Goal: Information Seeking & Learning: Understand process/instructions

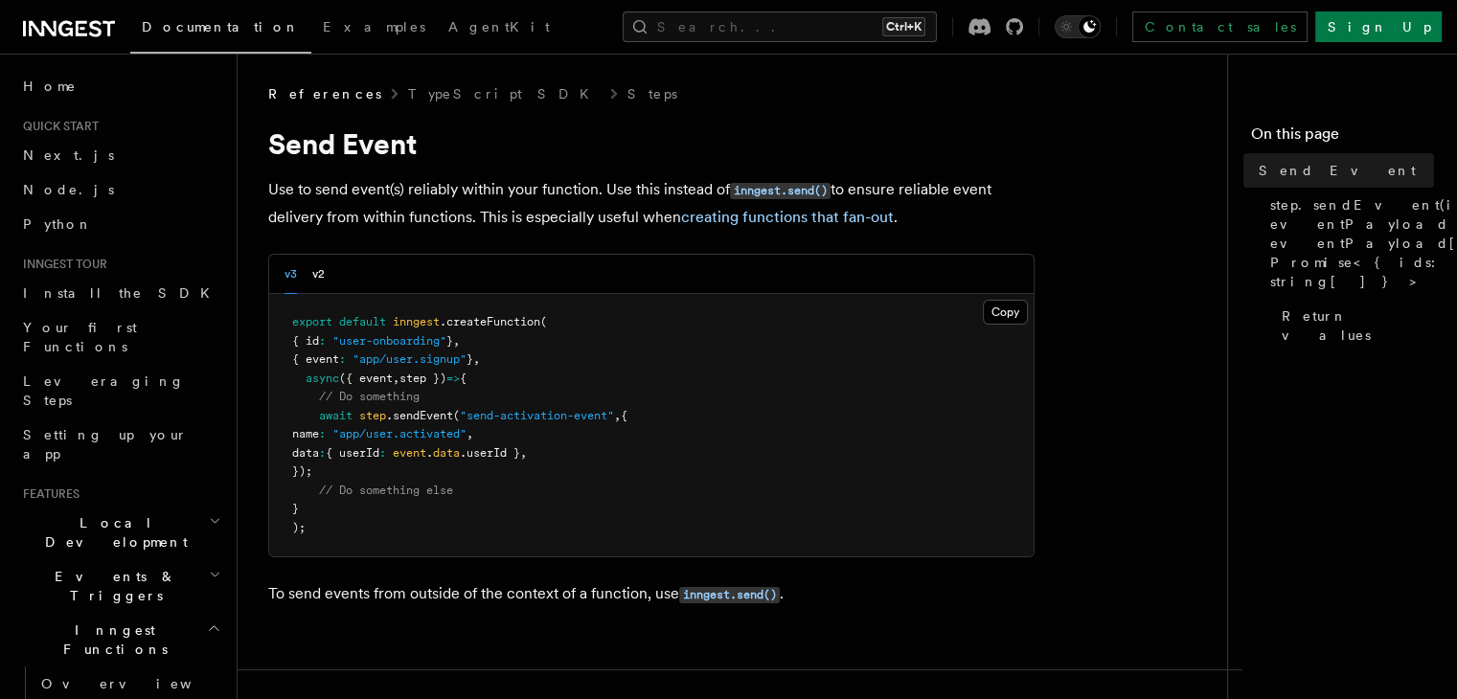
click at [288, 194] on p "Use to send event(s) reliably within your function. Use this instead of inngest…" at bounding box center [651, 203] width 767 height 55
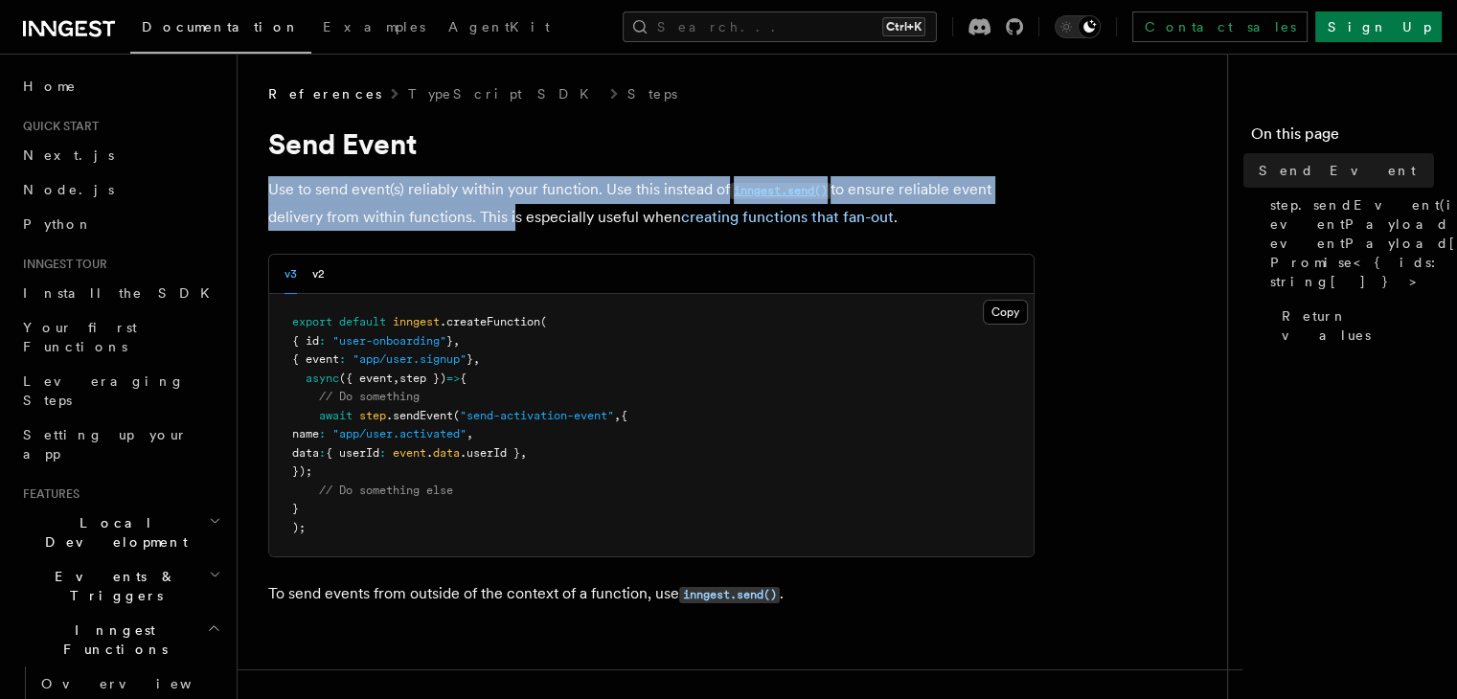
drag, startPoint x: 0, startPoint y: 0, endPoint x: 505, endPoint y: 207, distance: 545.7
click at [505, 207] on p "Use to send event(s) reliably within your function. Use this instead of inngest…" at bounding box center [651, 203] width 767 height 55
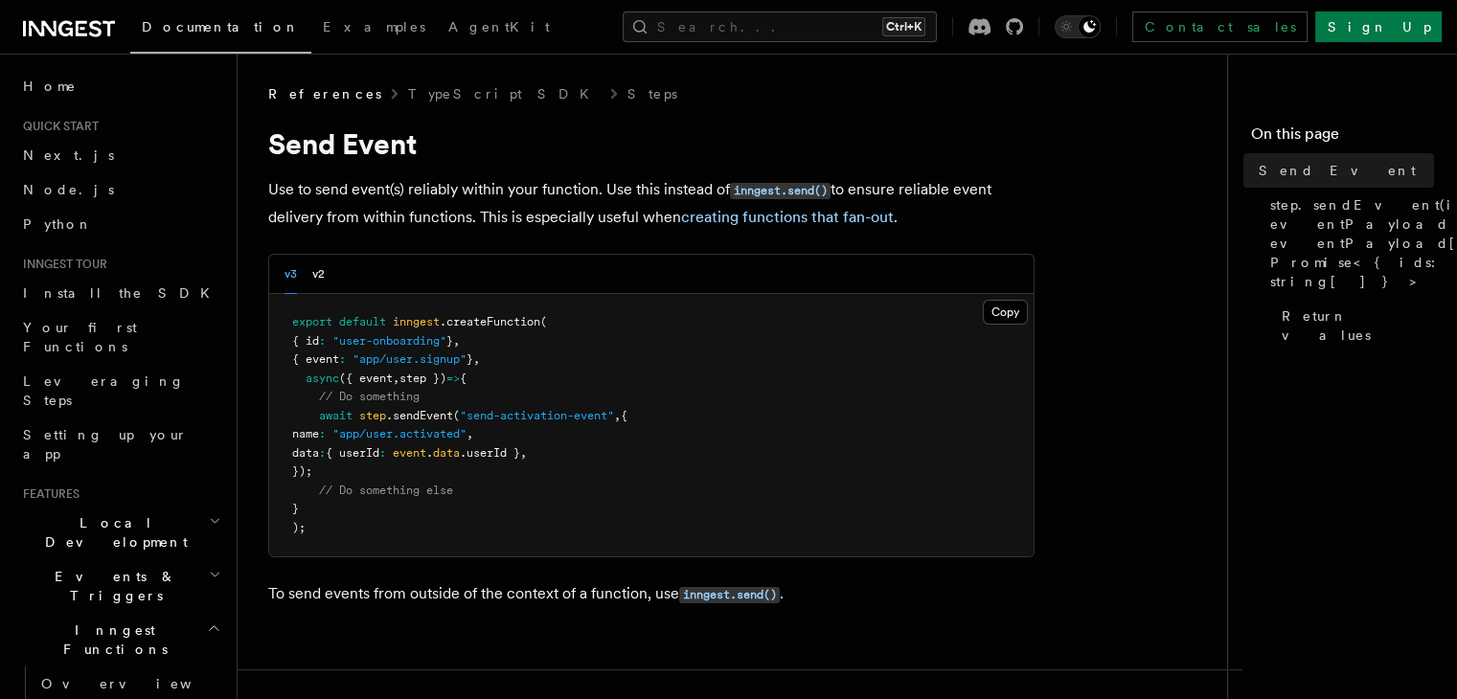
click at [337, 419] on span "await" at bounding box center [336, 415] width 34 height 13
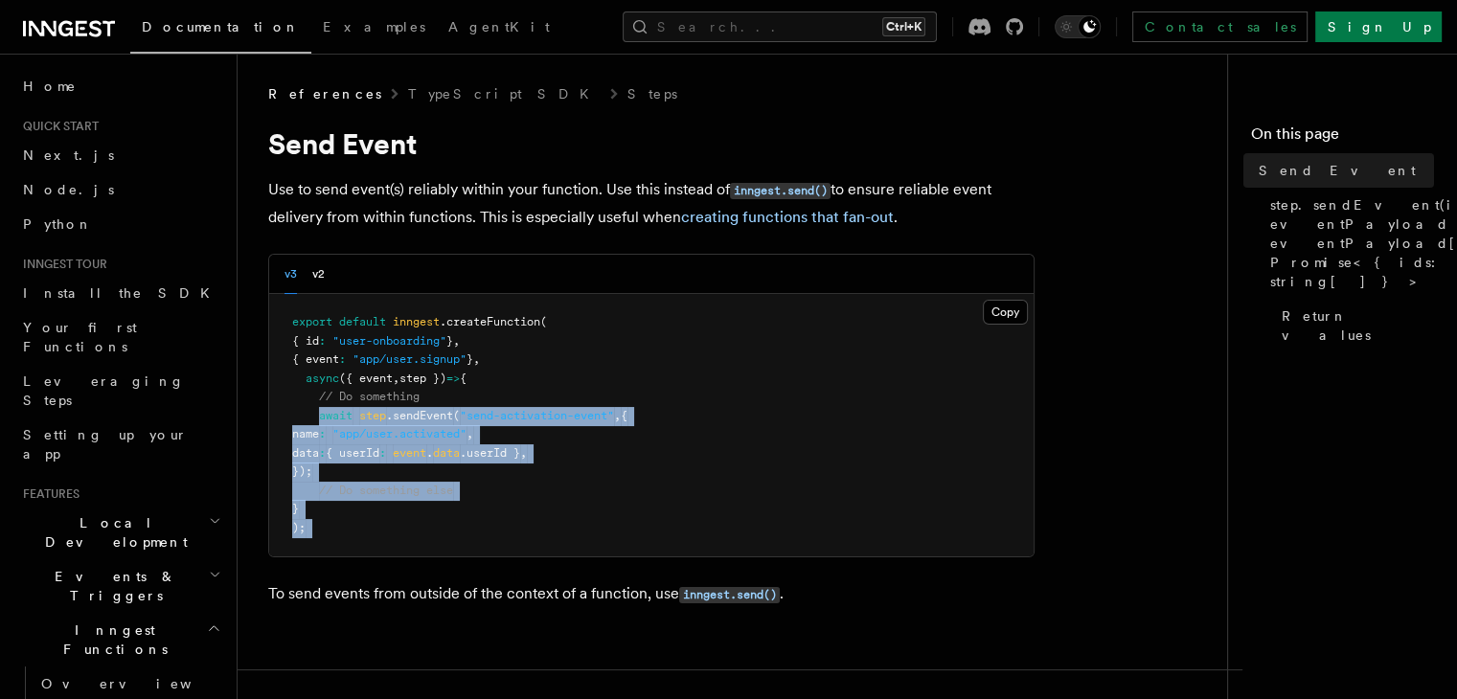
drag, startPoint x: 337, startPoint y: 419, endPoint x: 413, endPoint y: 539, distance: 142.5
click at [413, 539] on pre "export default inngest .createFunction ( { id : "user-onboarding" } , { event :…" at bounding box center [651, 425] width 765 height 263
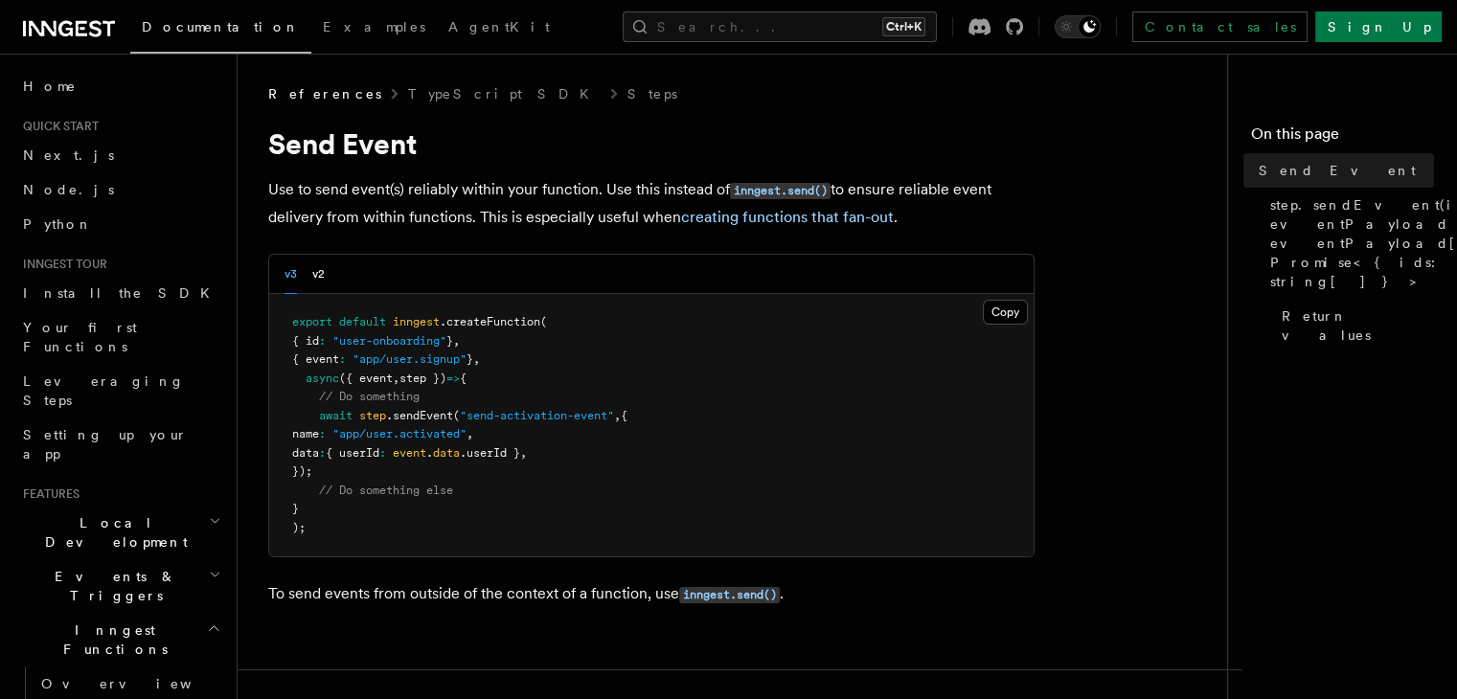
drag, startPoint x: 343, startPoint y: 450, endPoint x: 609, endPoint y: 453, distance: 266.4
click at [609, 453] on pre "export default inngest .createFunction ( { id : "user-onboarding" } , { event :…" at bounding box center [651, 425] width 765 height 263
drag, startPoint x: 609, startPoint y: 453, endPoint x: 344, endPoint y: 452, distance: 265.4
click at [344, 452] on pre "export default inngest .createFunction ( { id : "user-onboarding" } , { event :…" at bounding box center [651, 425] width 765 height 263
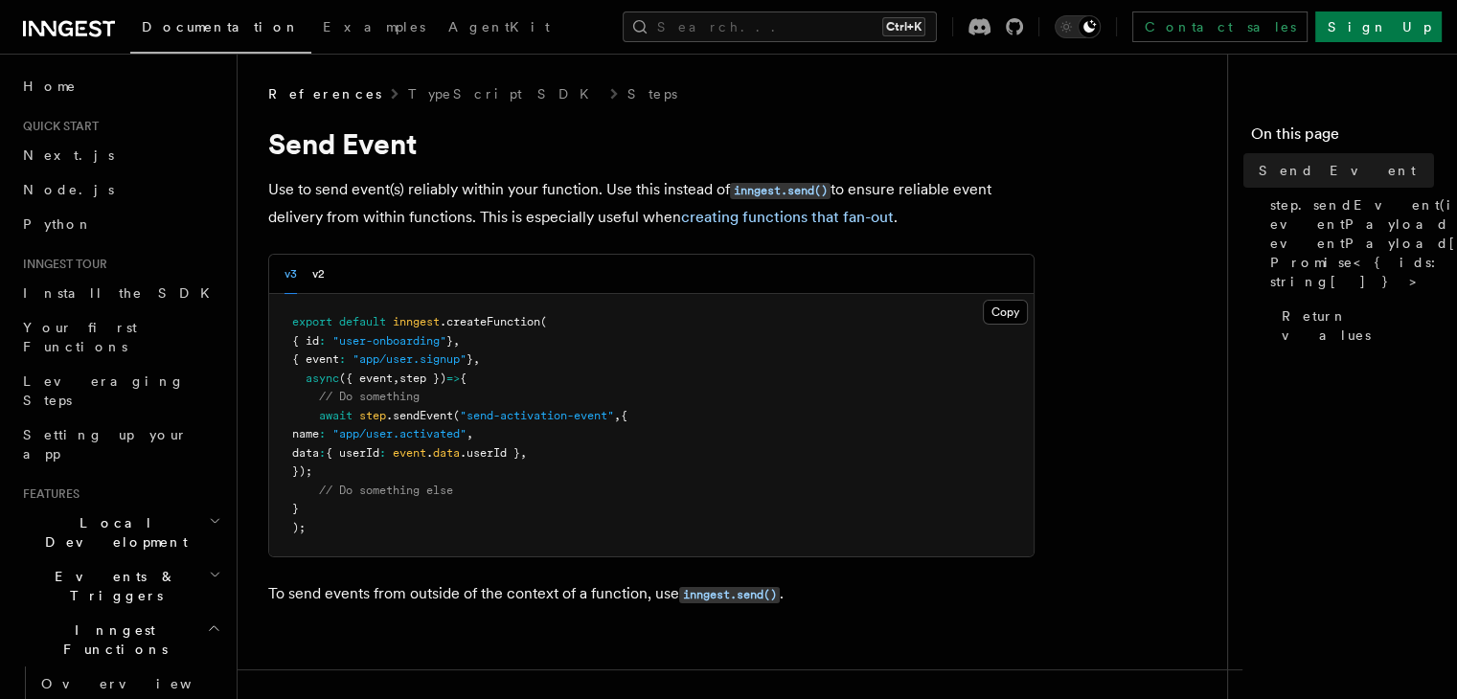
click at [319, 452] on span "data" at bounding box center [305, 452] width 27 height 13
drag, startPoint x: 344, startPoint y: 452, endPoint x: 599, endPoint y: 459, distance: 254.9
click at [599, 459] on pre "export default inngest .createFunction ( { id : "user-onboarding" } , { event :…" at bounding box center [651, 425] width 765 height 263
click at [771, 194] on code "inngest.send()" at bounding box center [780, 191] width 101 height 16
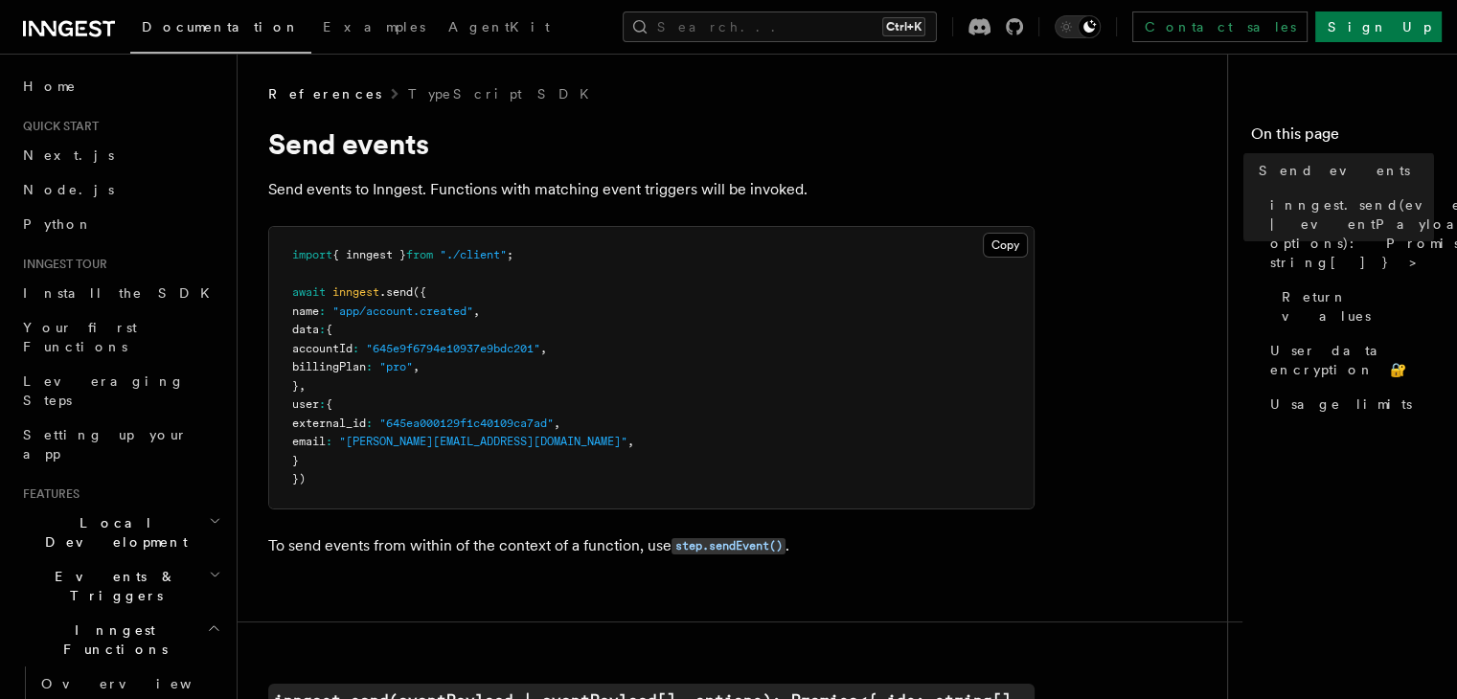
click at [291, 187] on p "Send events to Inngest. Functions with matching event triggers will be invoked." at bounding box center [651, 189] width 767 height 27
drag, startPoint x: 291, startPoint y: 187, endPoint x: 422, endPoint y: 193, distance: 130.4
click at [422, 193] on p "Send events to Inngest. Functions with matching event triggers will be invoked." at bounding box center [651, 189] width 767 height 27
click at [455, 193] on p "Send events to Inngest. Functions with matching event triggers will be invoked." at bounding box center [651, 189] width 767 height 27
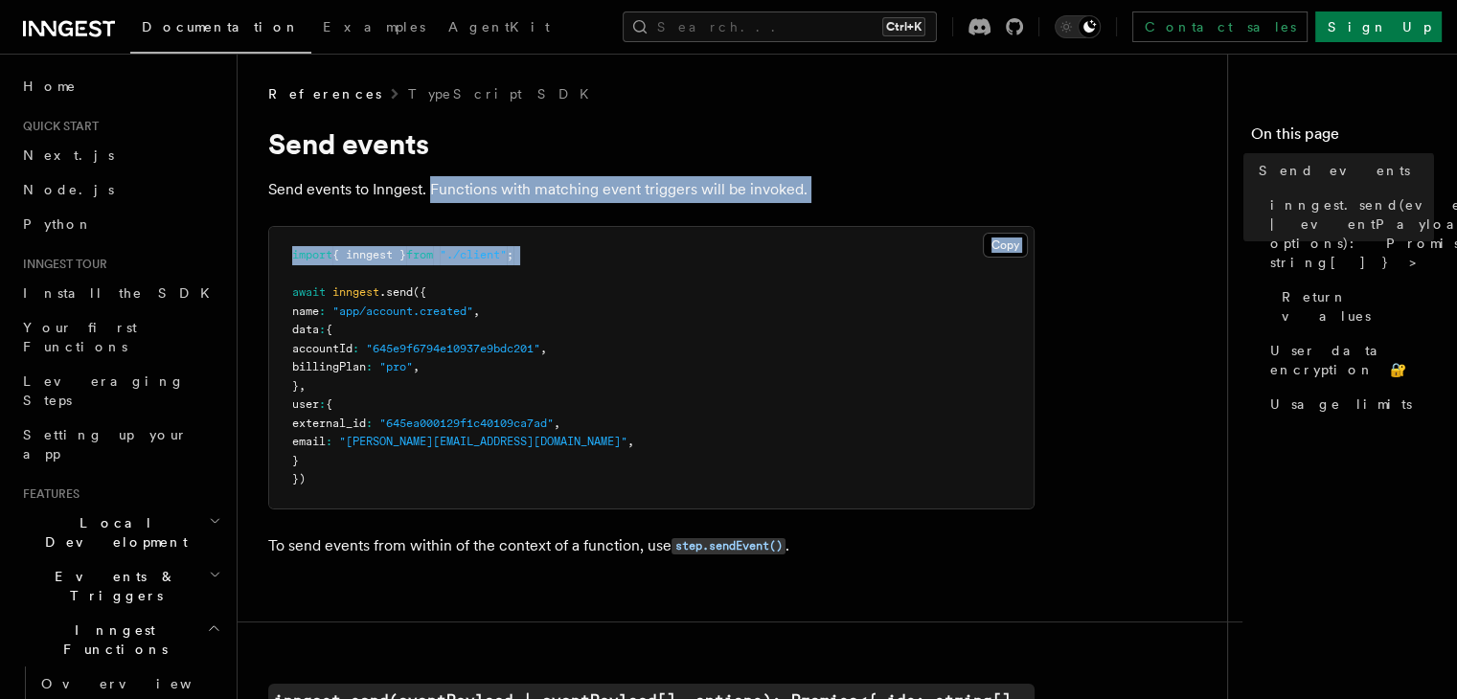
drag, startPoint x: 455, startPoint y: 193, endPoint x: 870, endPoint y: 213, distance: 415.4
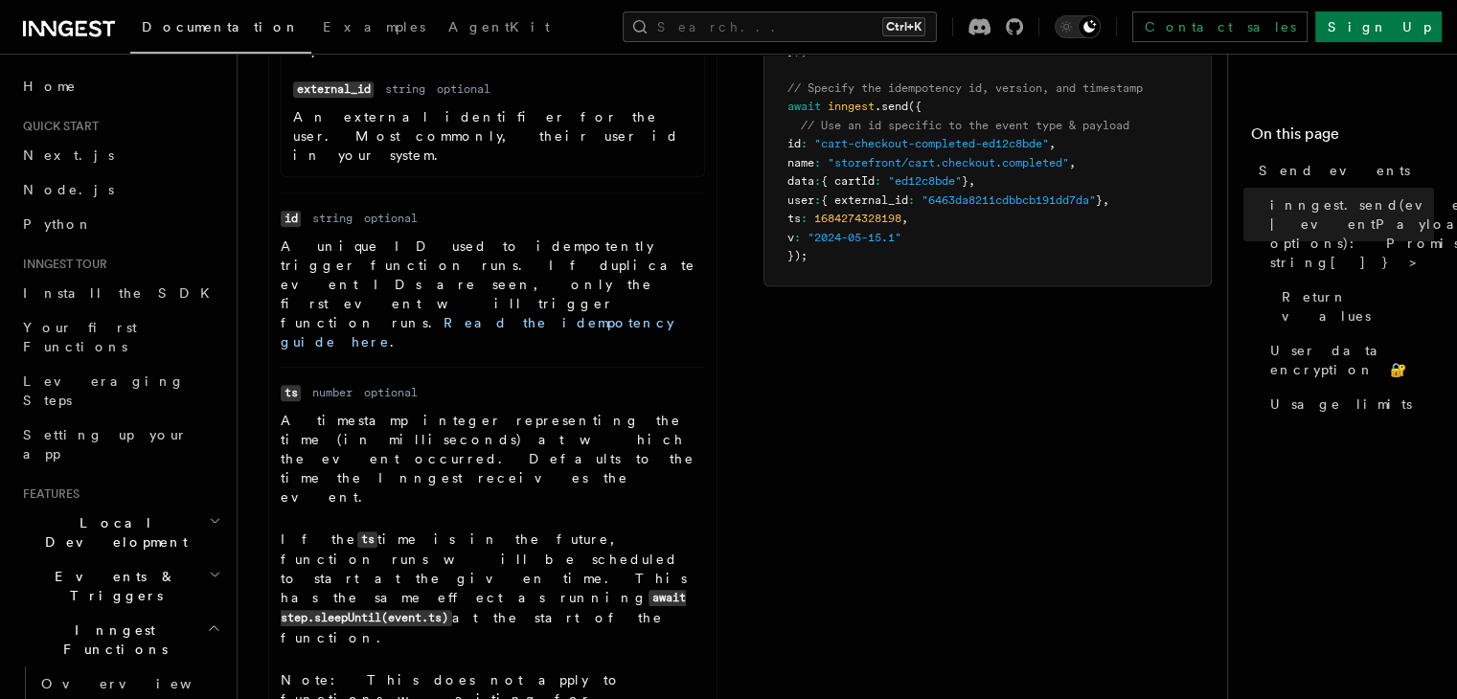
scroll to position [1233, 0]
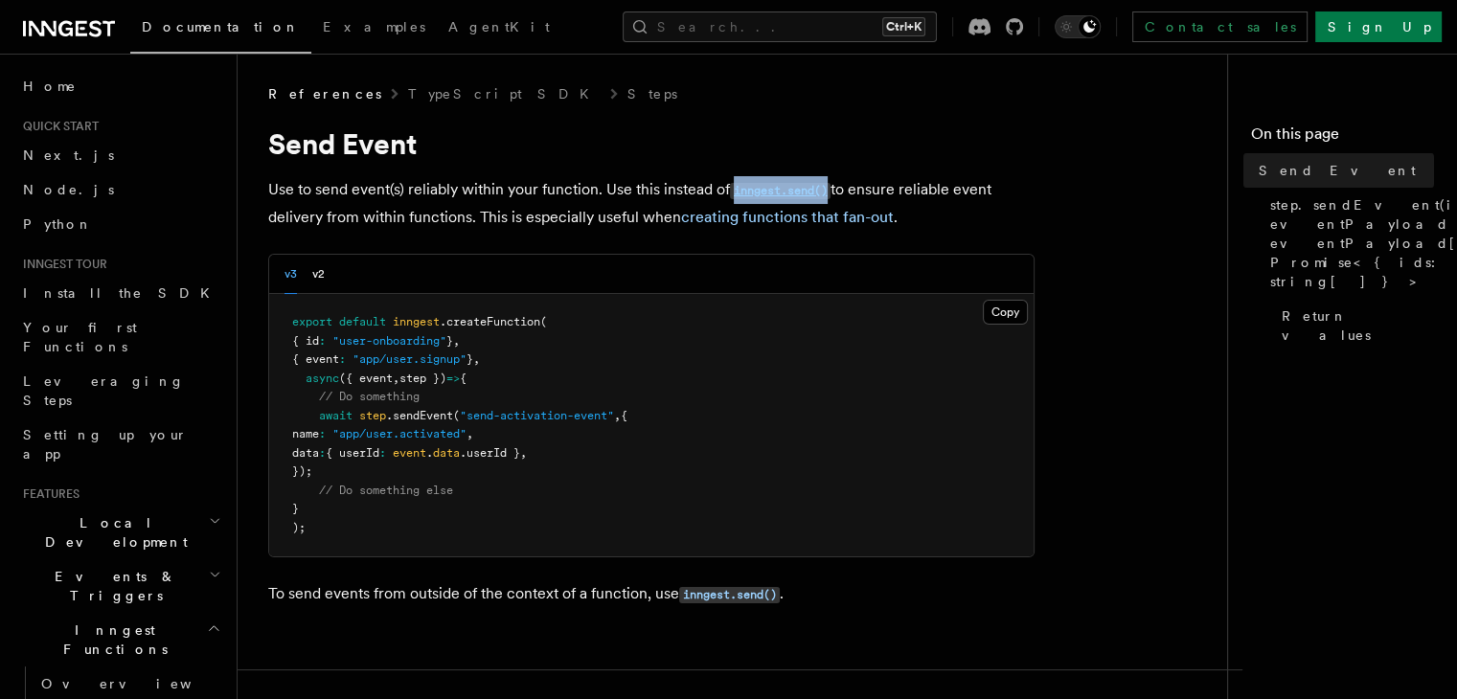
drag, startPoint x: 724, startPoint y: 173, endPoint x: 835, endPoint y: 191, distance: 111.5
click at [816, 160] on h1 "Send Event" at bounding box center [651, 143] width 767 height 34
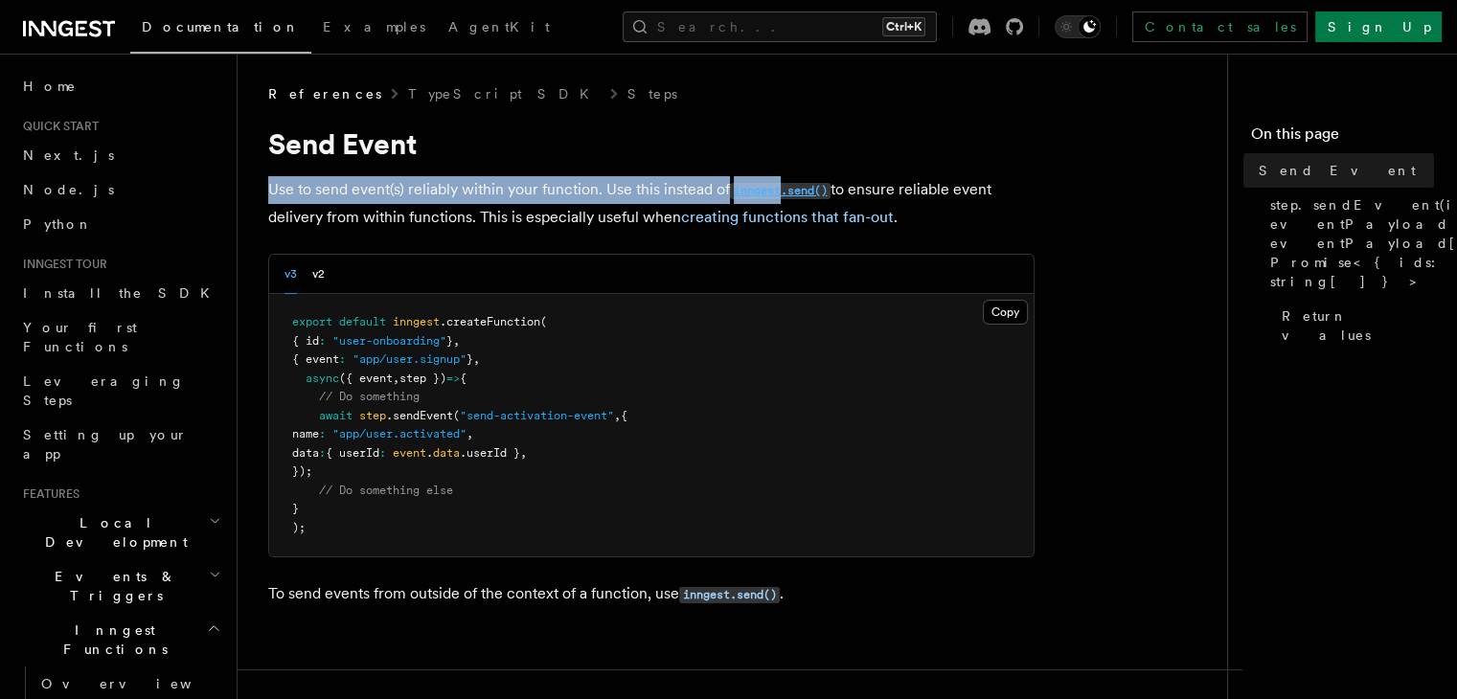
drag, startPoint x: 789, startPoint y: 184, endPoint x: 782, endPoint y: 194, distance: 11.7
click at [782, 194] on code "inngest.send()" at bounding box center [780, 191] width 101 height 16
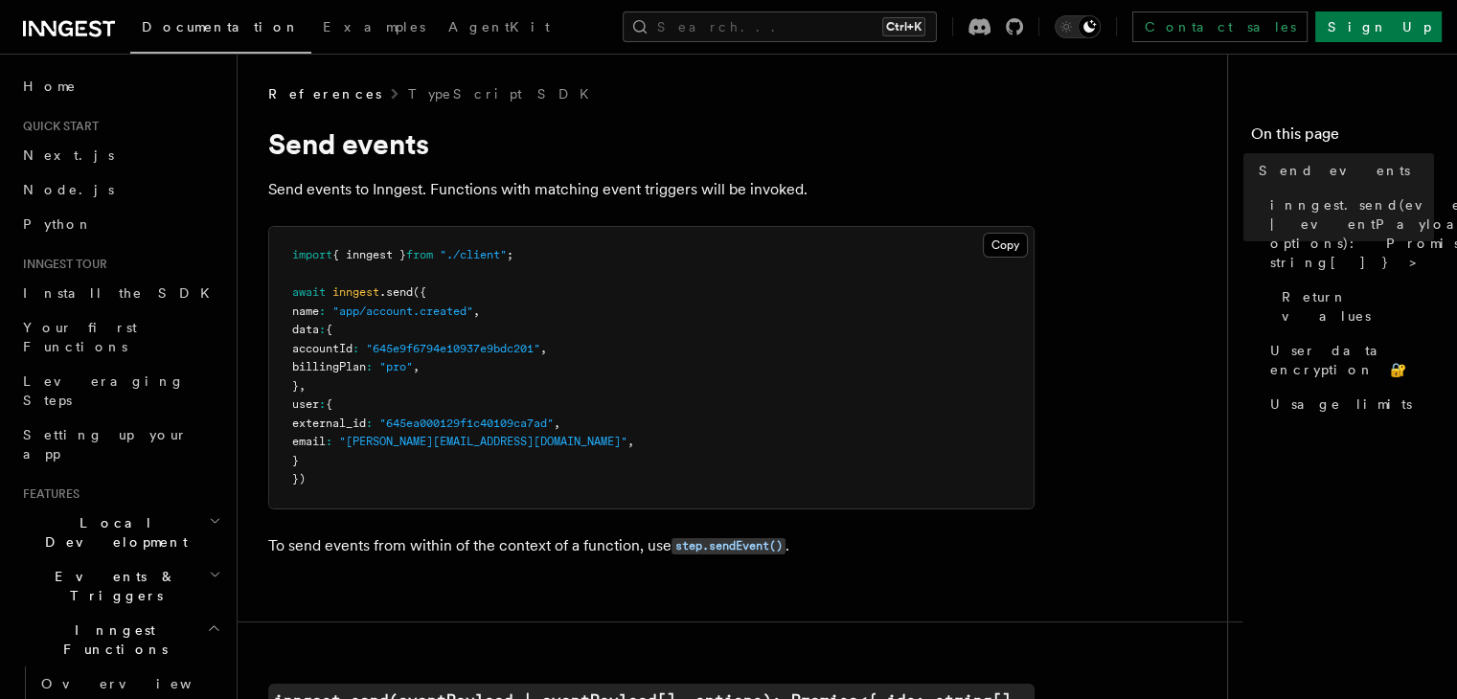
click at [338, 295] on span "inngest" at bounding box center [355, 292] width 47 height 13
drag, startPoint x: 338, startPoint y: 295, endPoint x: 395, endPoint y: 289, distance: 56.8
click at [395, 289] on span "await inngest .send ({" at bounding box center [359, 292] width 134 height 13
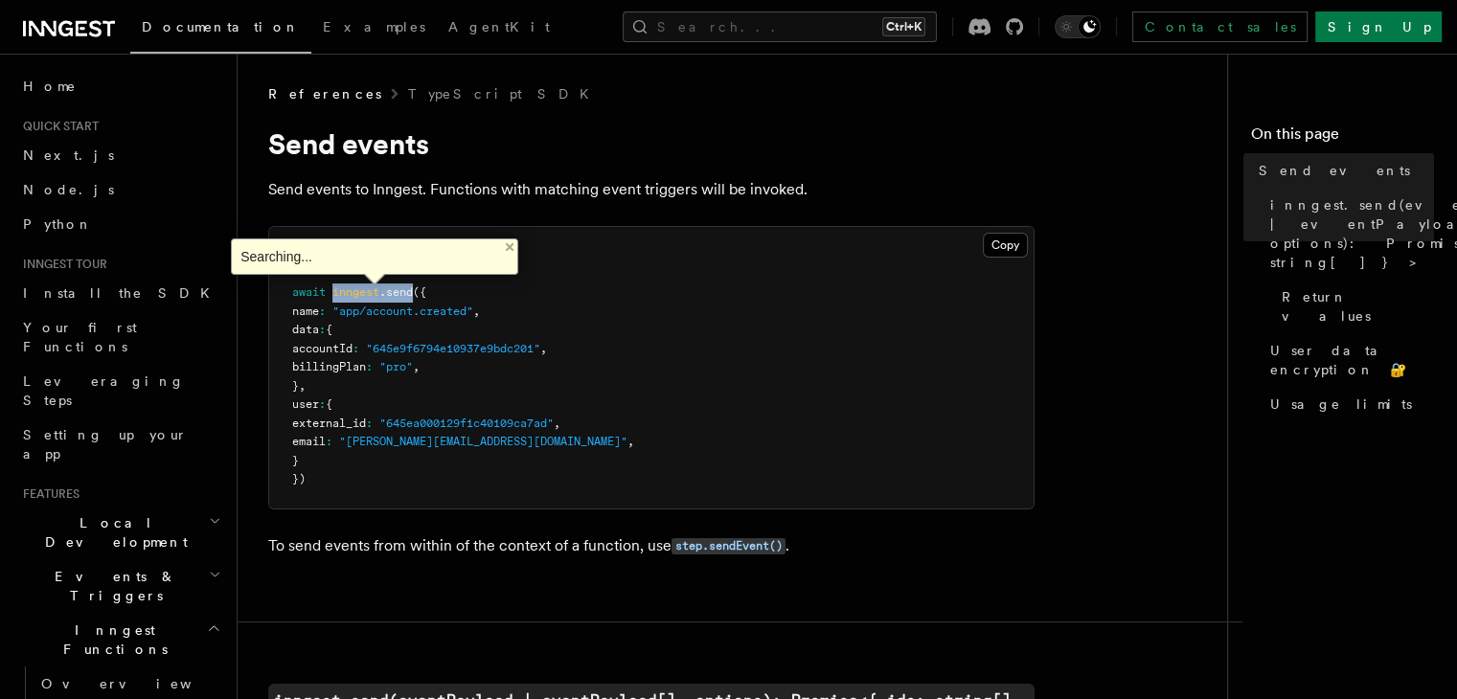
copy span "inngest .send"
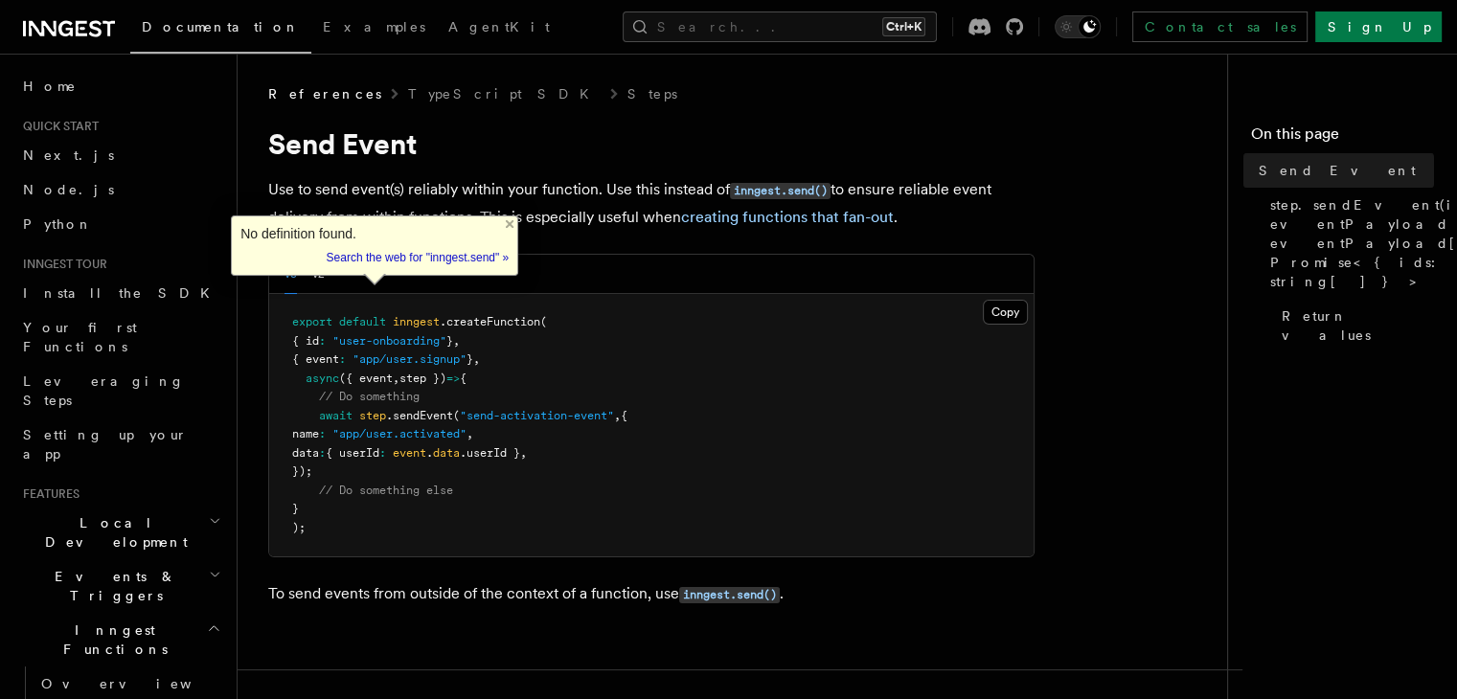
click at [656, 319] on pre "export default inngest .createFunction ( { id : "user-onboarding" } , { event :…" at bounding box center [651, 425] width 765 height 263
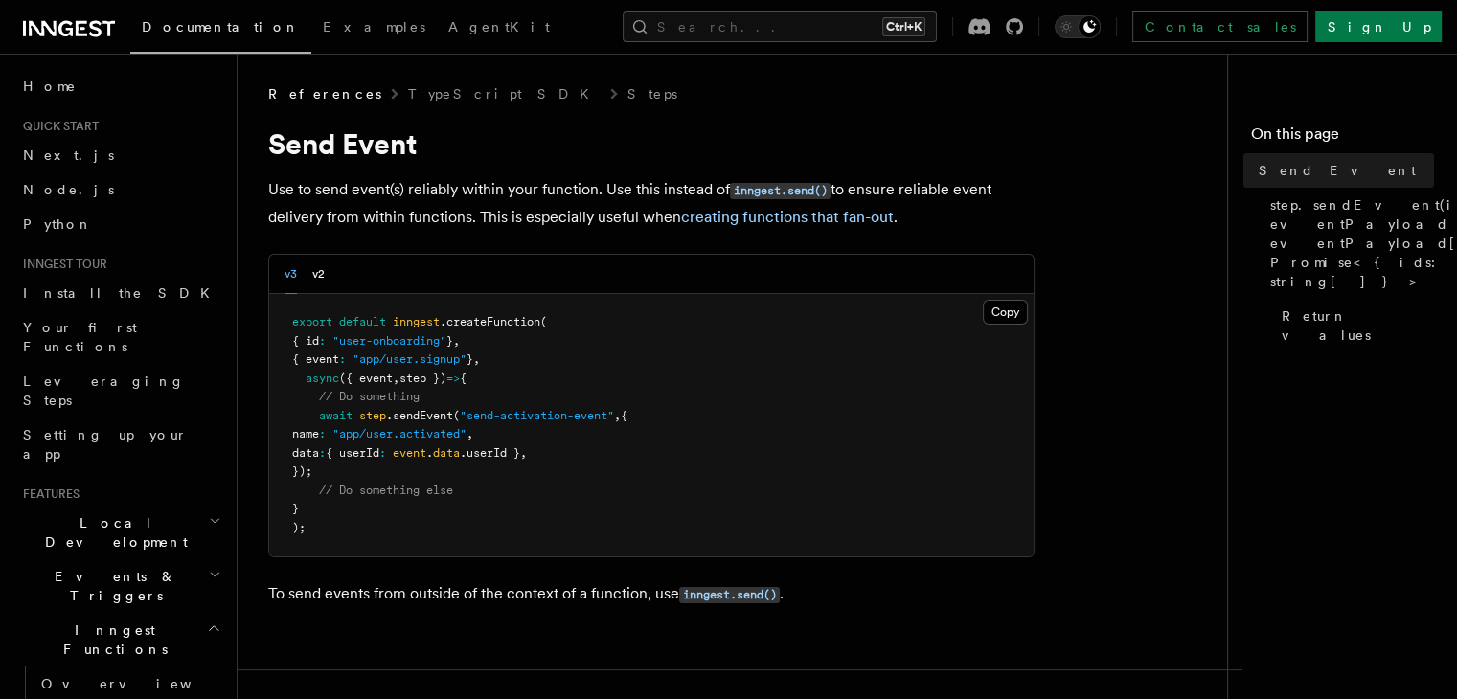
click at [321, 373] on span "async" at bounding box center [323, 378] width 34 height 13
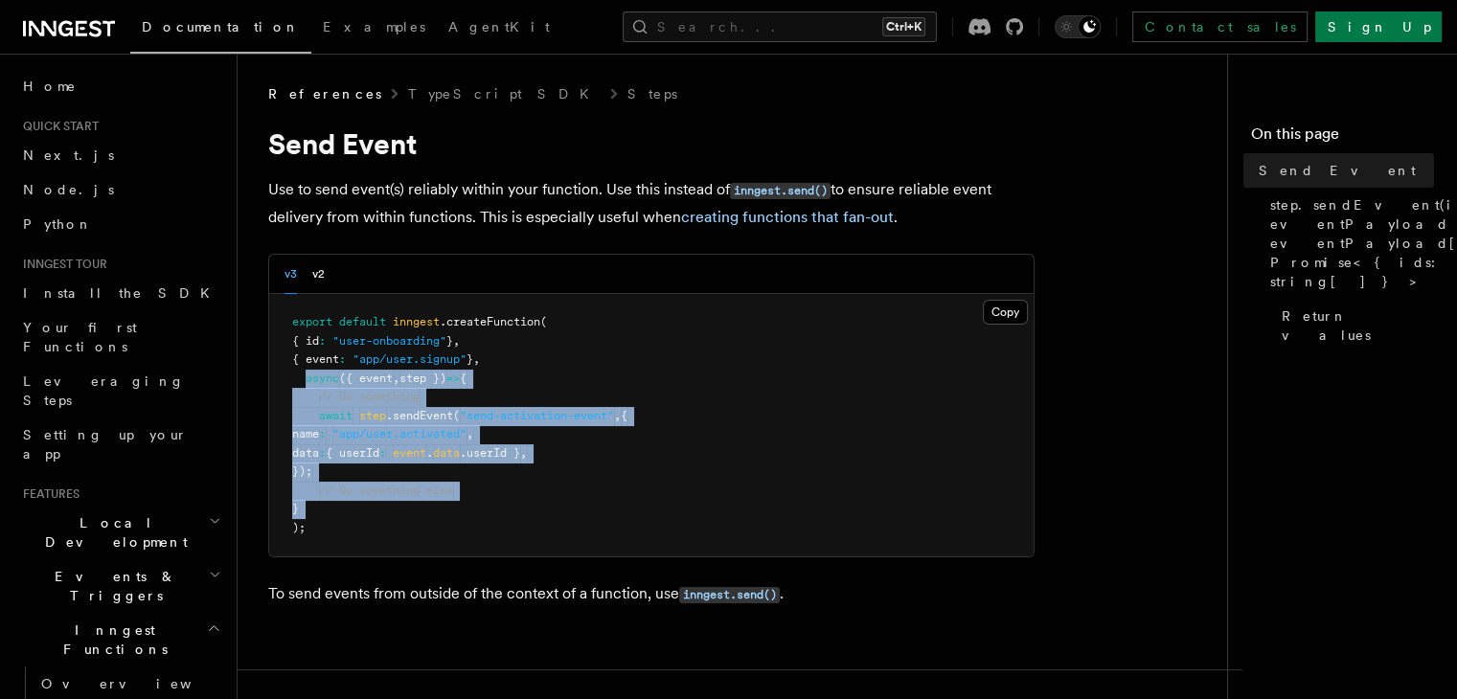
drag, startPoint x: 321, startPoint y: 373, endPoint x: 368, endPoint y: 503, distance: 138.5
click at [368, 503] on pre "export default inngest .createFunction ( { id : "user-onboarding" } , { event :…" at bounding box center [651, 425] width 765 height 263
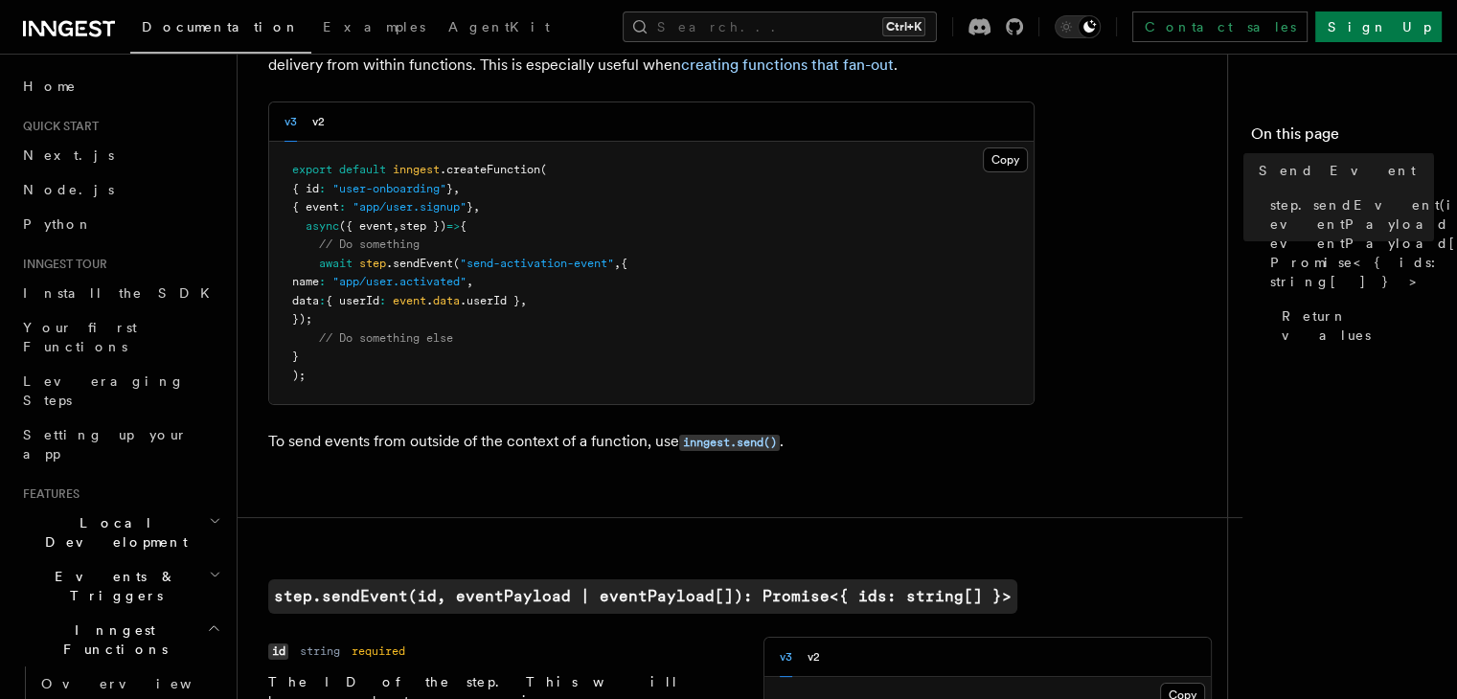
scroll to position [151, 0]
click at [483, 268] on span ""send-activation-event"" at bounding box center [537, 264] width 154 height 13
drag, startPoint x: 483, startPoint y: 268, endPoint x: 647, endPoint y: 254, distance: 164.5
click at [647, 254] on pre "export default inngest .createFunction ( { id : "user-onboarding" } , { event :…" at bounding box center [651, 274] width 765 height 263
